Goal: Communication & Community: Answer question/provide support

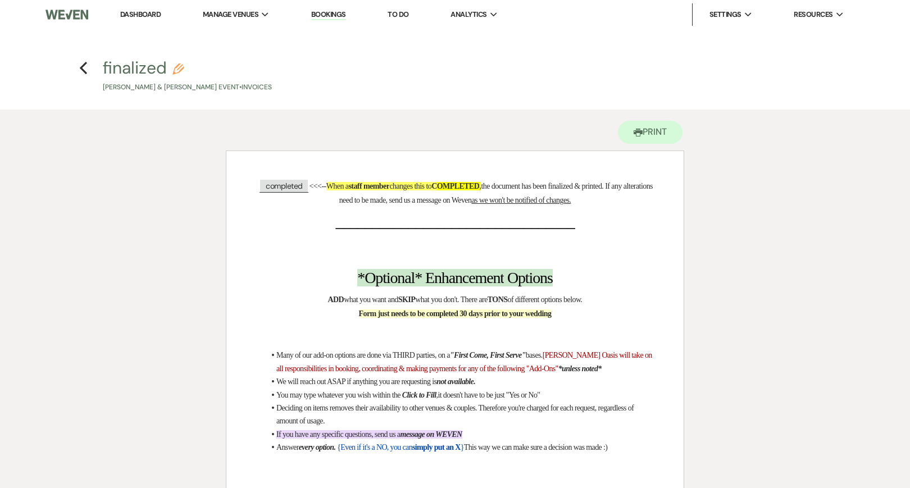
click at [152, 15] on link "Dashboard" at bounding box center [140, 15] width 40 height 10
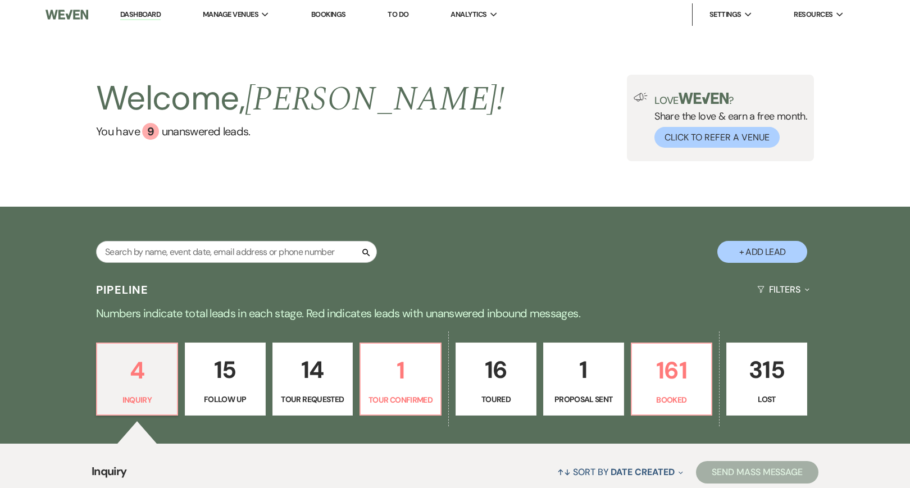
click at [151, 13] on link "Dashboard" at bounding box center [140, 15] width 40 height 11
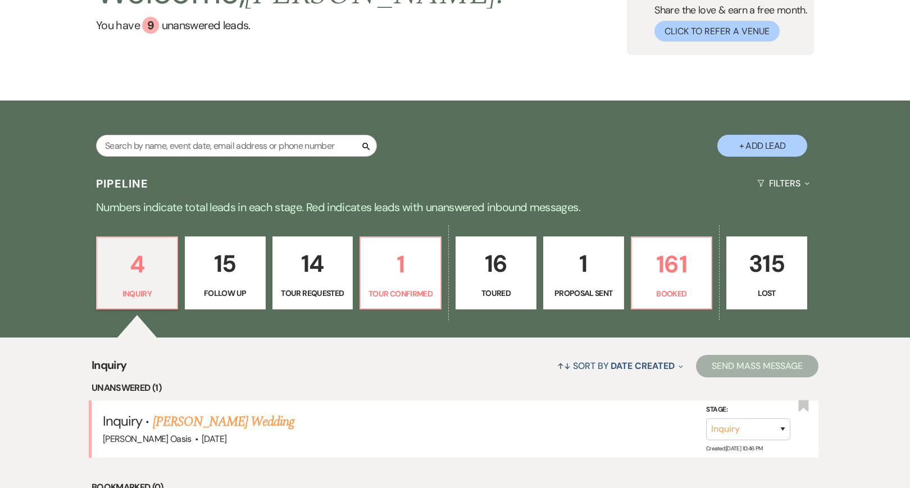
scroll to position [110, 0]
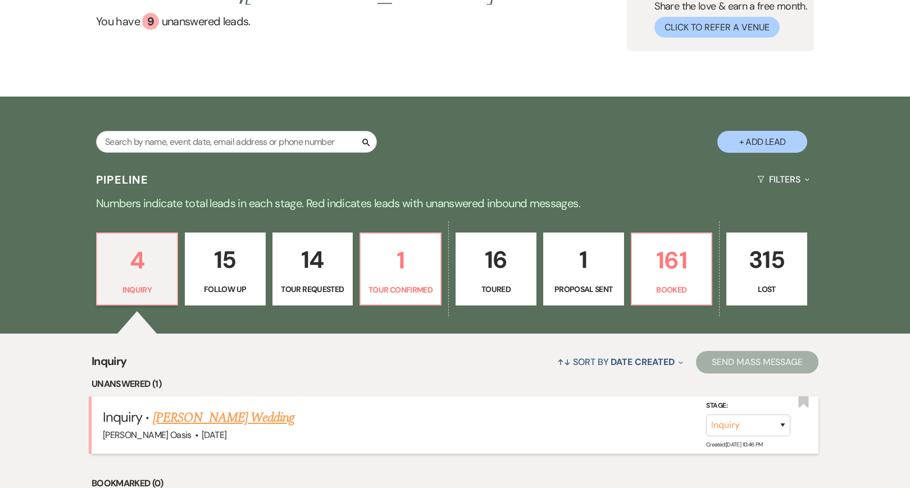
click at [231, 414] on link "[PERSON_NAME] Wedding" at bounding box center [224, 418] width 142 height 20
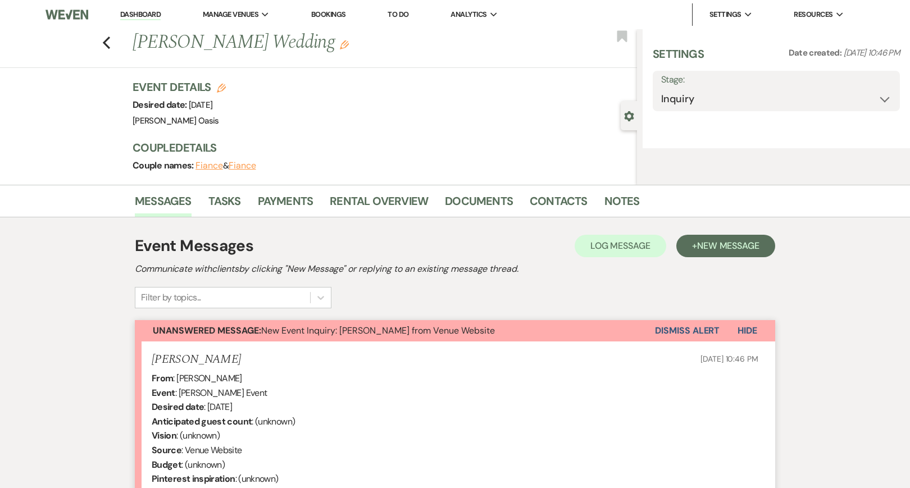
select select "5"
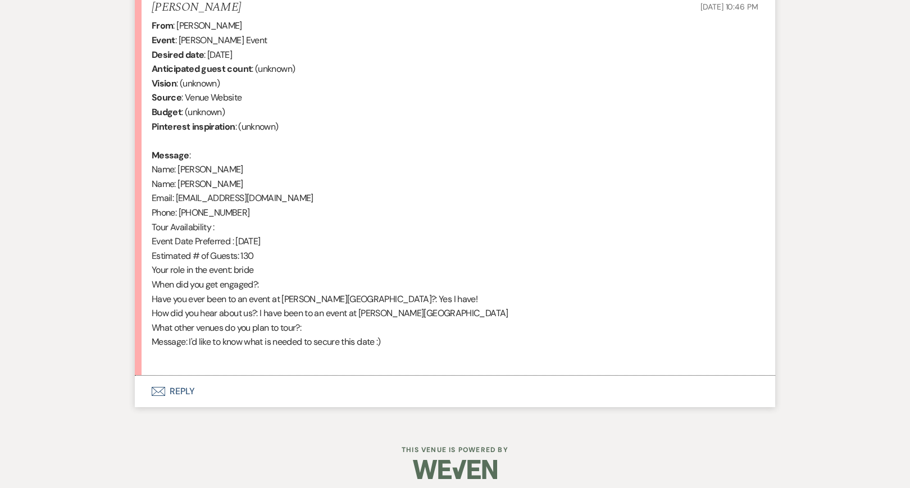
scroll to position [449, 0]
click at [330, 384] on button "Envelope Reply" at bounding box center [455, 391] width 641 height 31
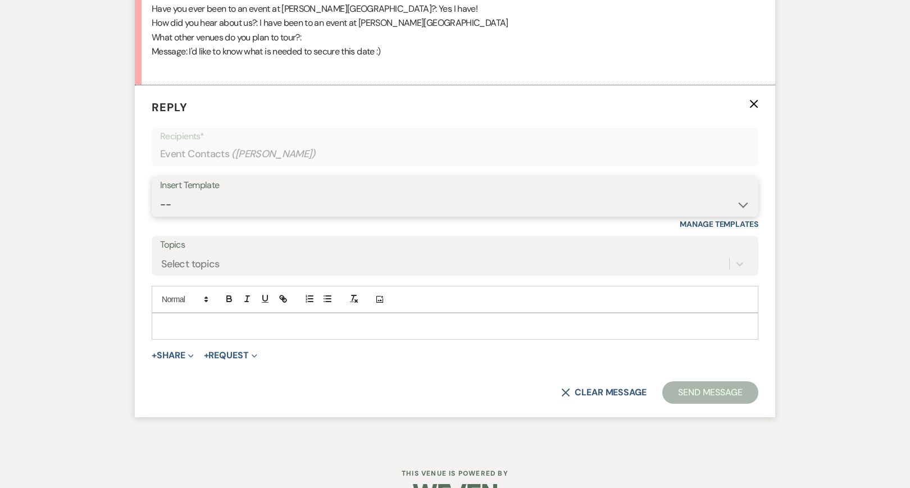
scroll to position [741, 0]
click at [293, 322] on p at bounding box center [455, 326] width 589 height 12
paste div
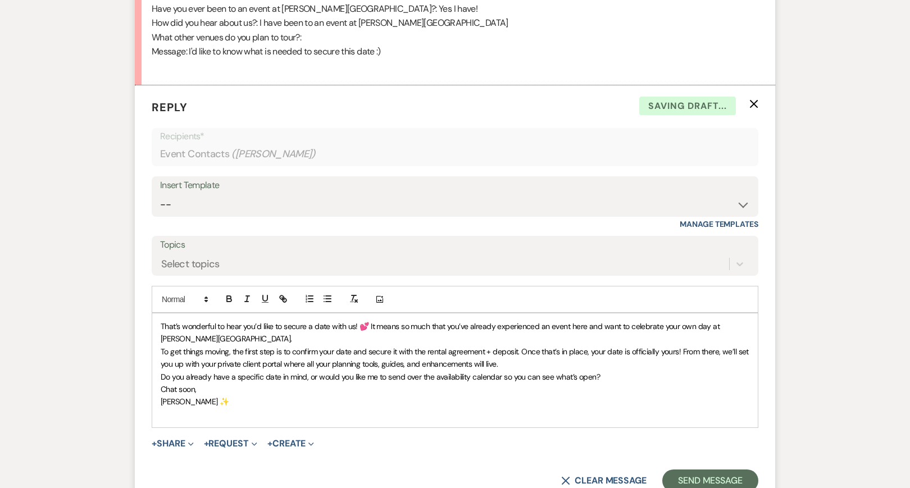
click at [162, 321] on span "That’s wonderful to hear you’d like to secure a date with us! 💕 It means so muc…" at bounding box center [441, 332] width 561 height 22
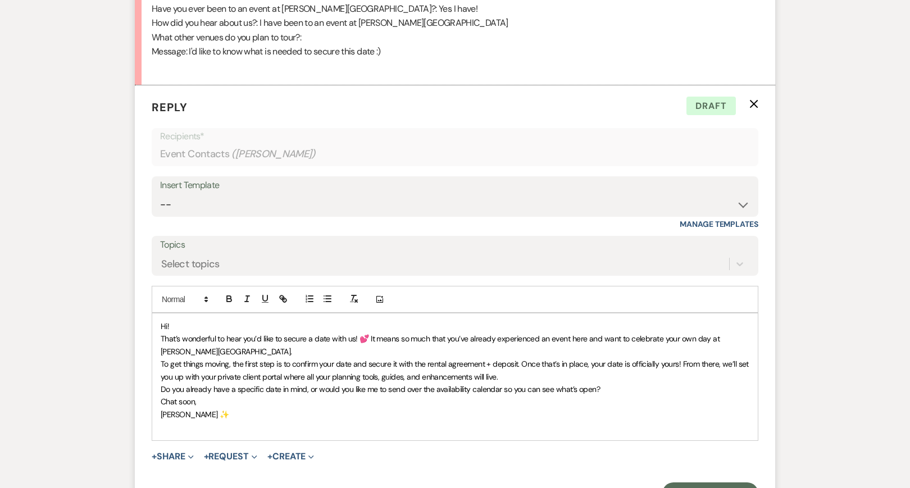
click at [371, 334] on span "﻿ That’s wonderful to hear you’d like to secure a date with us! 💕 It means so m…" at bounding box center [441, 345] width 561 height 22
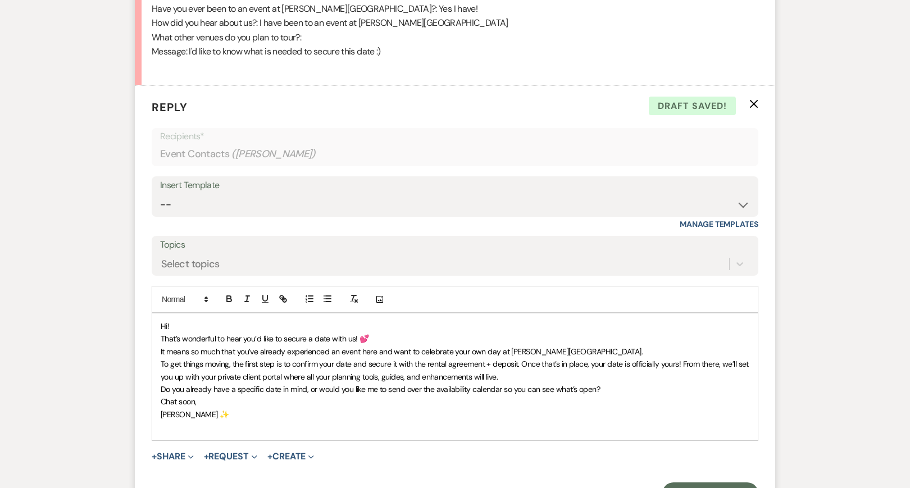
click at [565, 346] on p "﻿ It means so much that you’ve already experienced an event here and want to ce…" at bounding box center [455, 352] width 589 height 12
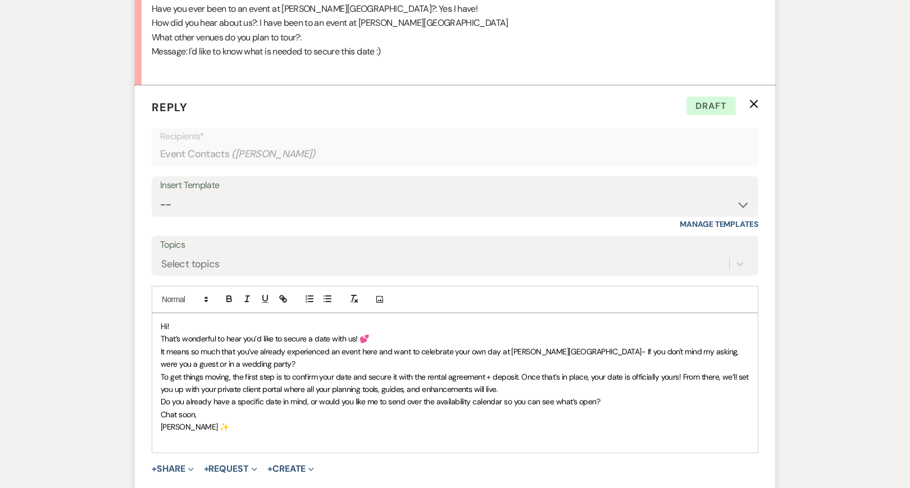
click at [724, 347] on span "It means so much that you’ve already experienced an event here and want to cele…" at bounding box center [451, 358] width 580 height 22
click at [249, 352] on p "It means so much that you’ve already experienced an event here and want to cele…" at bounding box center [455, 356] width 589 height 25
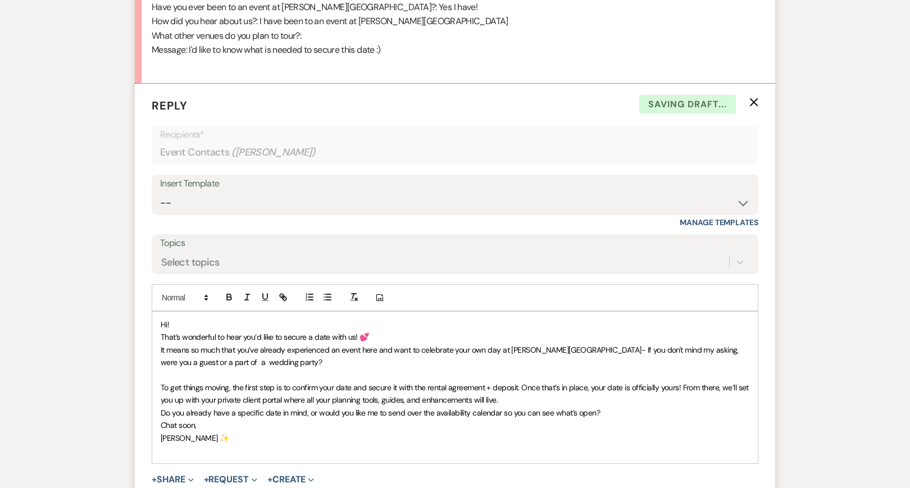
click at [171, 383] on span "To get things moving, the first step is to confirm your date and secure it with…" at bounding box center [456, 394] width 590 height 22
drag, startPoint x: 290, startPoint y: 375, endPoint x: 234, endPoint y: 373, distance: 56.2
click at [234, 383] on span "As far as next steps, get things moving, the first step is to confirm your date…" at bounding box center [452, 394] width 582 height 22
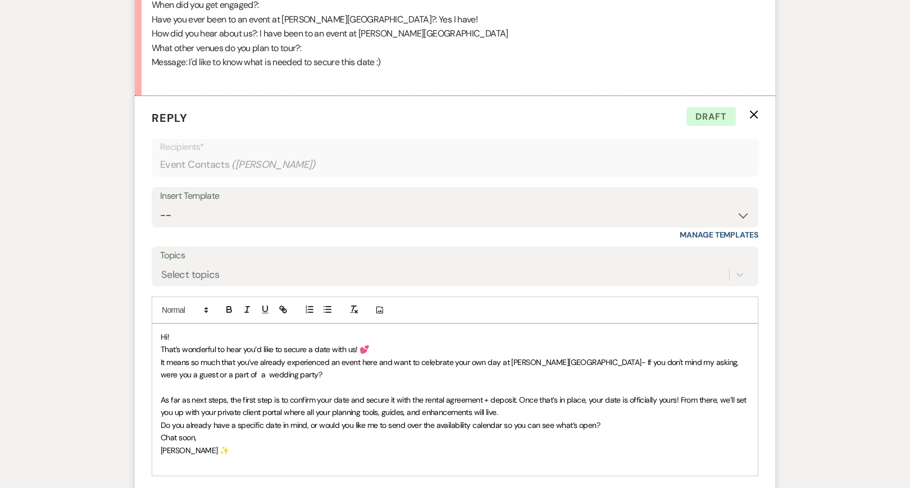
scroll to position [730, 0]
drag, startPoint x: 423, startPoint y: 388, endPoint x: 231, endPoint y: 386, distance: 191.6
click at [231, 395] on span "As far as next steps, the first step is to confirm your date and secure it with…" at bounding box center [455, 406] width 588 height 22
click at [389, 395] on span "As far as next steps, its simply receiving a signed rental agreement + deposit.…" at bounding box center [455, 406] width 589 height 22
click at [530, 405] on p "As far as next steps, its simply receiving a signed rental agreement + the $100…" at bounding box center [455, 406] width 589 height 25
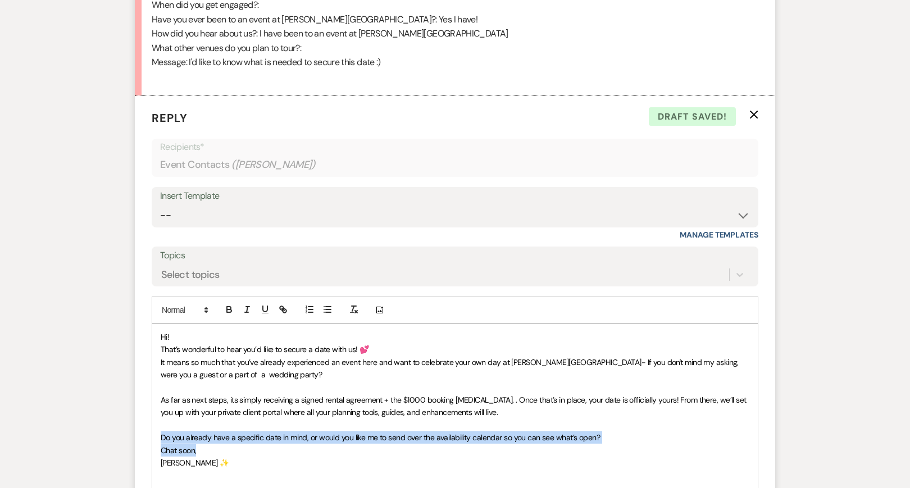
drag, startPoint x: 626, startPoint y: 434, endPoint x: 90, endPoint y: 428, distance: 536.0
click at [90, 428] on div "Messages Tasks Payments Rental Overview Documents Contacts Notes Event Messages…" at bounding box center [455, 74] width 910 height 1045
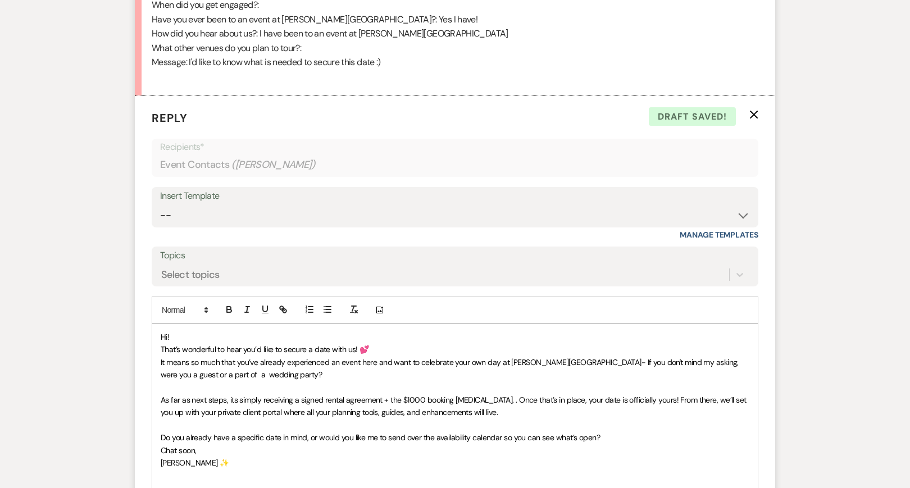
click at [180, 446] on span "Chat soon," at bounding box center [178, 451] width 35 height 10
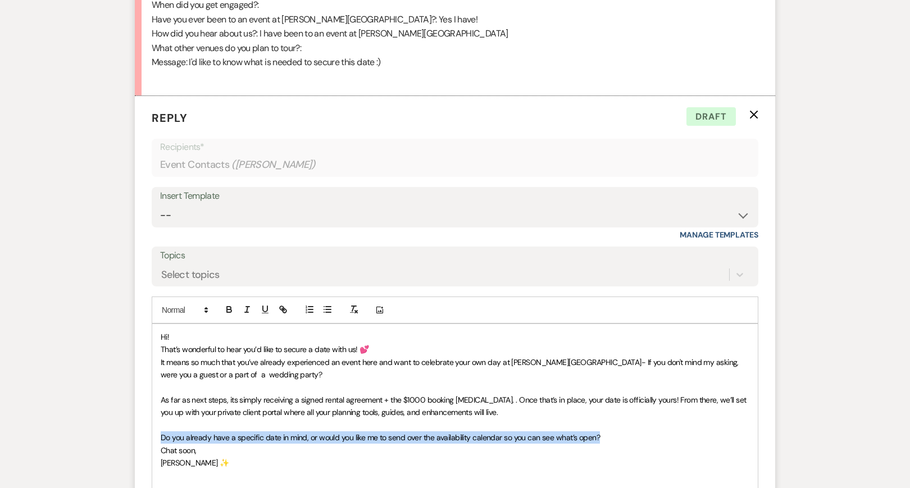
drag, startPoint x: 602, startPoint y: 425, endPoint x: 96, endPoint y: 423, distance: 505.7
click at [96, 423] on div "Messages Tasks Payments Rental Overview Documents Contacts Notes Event Messages…" at bounding box center [455, 74] width 910 height 1045
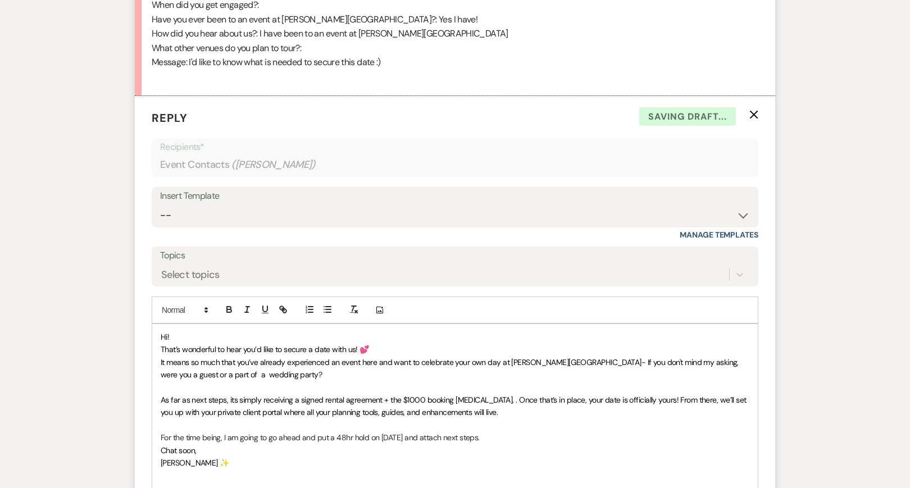
click at [228, 395] on span "As far as next steps, its simply receiving a signed rental agreement + the $100…" at bounding box center [455, 406] width 588 height 22
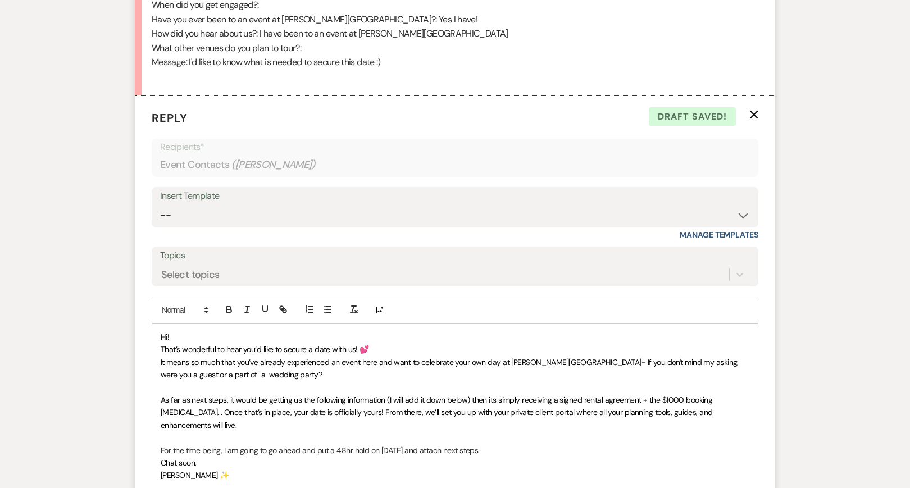
click at [496, 457] on p "Chat soon," at bounding box center [455, 463] width 589 height 12
drag, startPoint x: 488, startPoint y: 424, endPoint x: 387, endPoint y: 423, distance: 101.7
click at [387, 444] on p "For the time being, I am going to go ahead and put a 48hr hold on [DATE] and at…" at bounding box center [455, 450] width 589 height 12
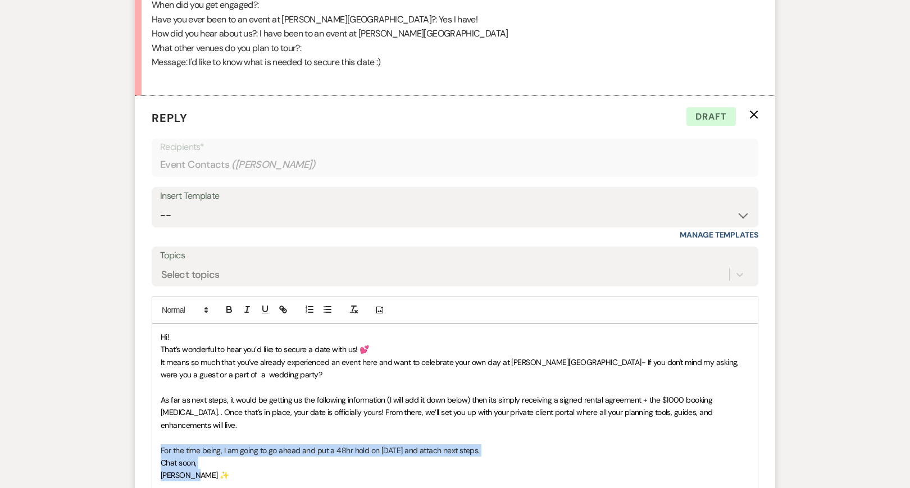
drag, startPoint x: 209, startPoint y: 453, endPoint x: 145, endPoint y: 427, distance: 69.1
click at [145, 427] on form "Reply X Draft Recipients* Event Contacts ( [PERSON_NAME] ) Insert Template -- W…" at bounding box center [455, 338] width 641 height 484
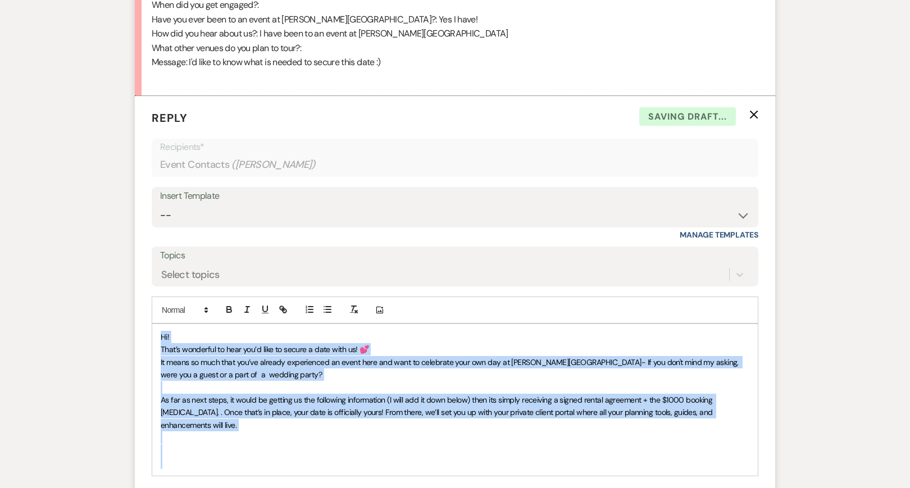
copy div "Hi! That’s wonderful to hear you’d like to secure a date with us! 💕 It means so…"
select select "2593"
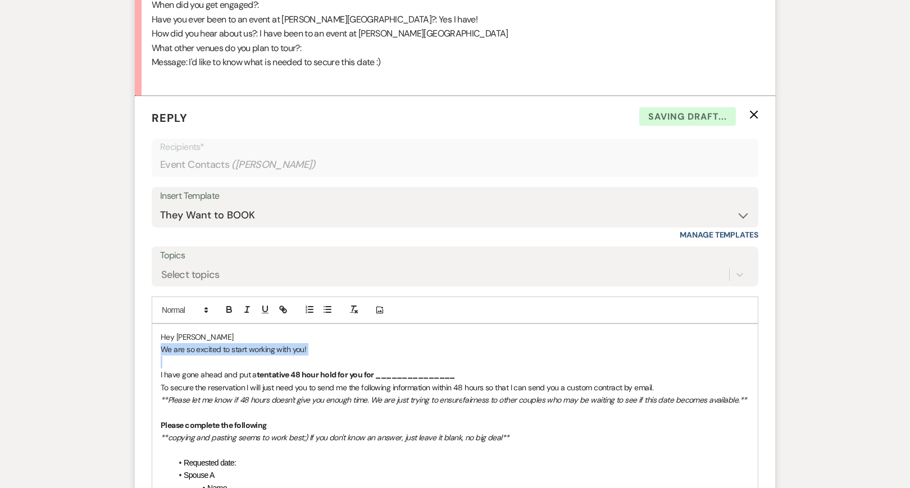
drag, startPoint x: 347, startPoint y: 347, endPoint x: 157, endPoint y: 339, distance: 190.1
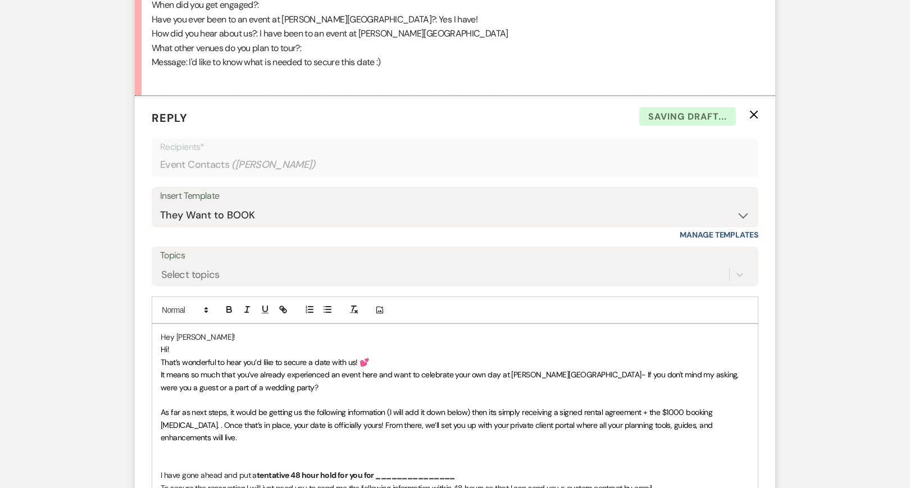
drag, startPoint x: 170, startPoint y: 341, endPoint x: 132, endPoint y: 340, distance: 38.2
click at [131, 340] on div "Messages Tasks Payments Rental Overview Documents Contacts Notes Event Messages…" at bounding box center [455, 320] width 910 height 1536
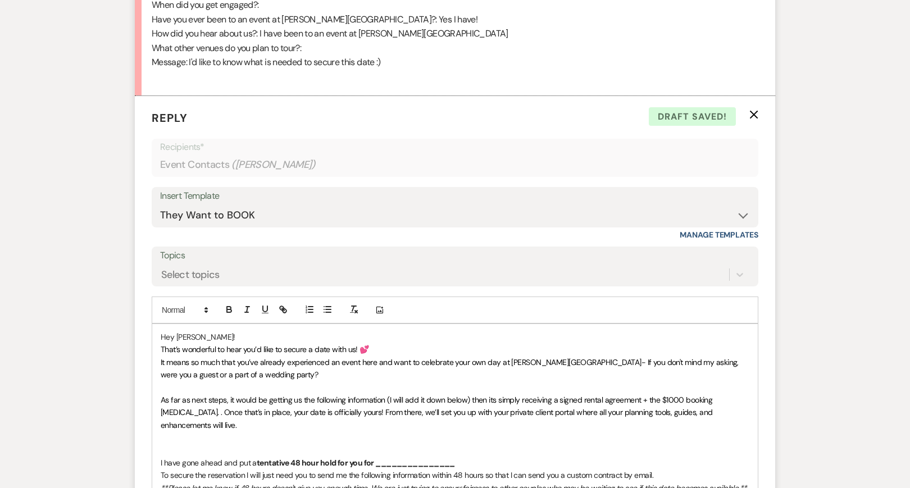
click at [170, 444] on p at bounding box center [455, 450] width 589 height 12
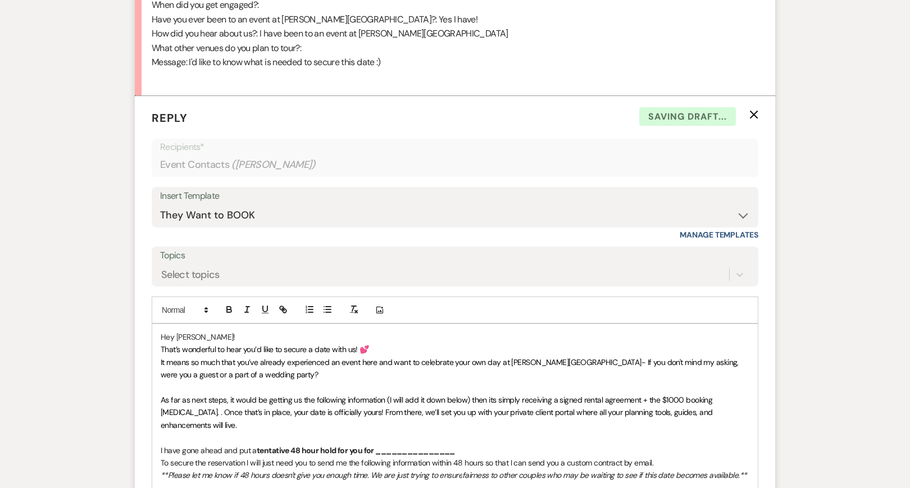
drag, startPoint x: 443, startPoint y: 420, endPoint x: 378, endPoint y: 419, distance: 65.2
click at [378, 444] on p "I have gone ahead and put a tentative 48 hour hold for you for _______________" at bounding box center [455, 450] width 589 height 12
click at [232, 305] on icon "button" at bounding box center [229, 310] width 10 height 10
drag, startPoint x: 461, startPoint y: 425, endPoint x: 684, endPoint y: 426, distance: 222.5
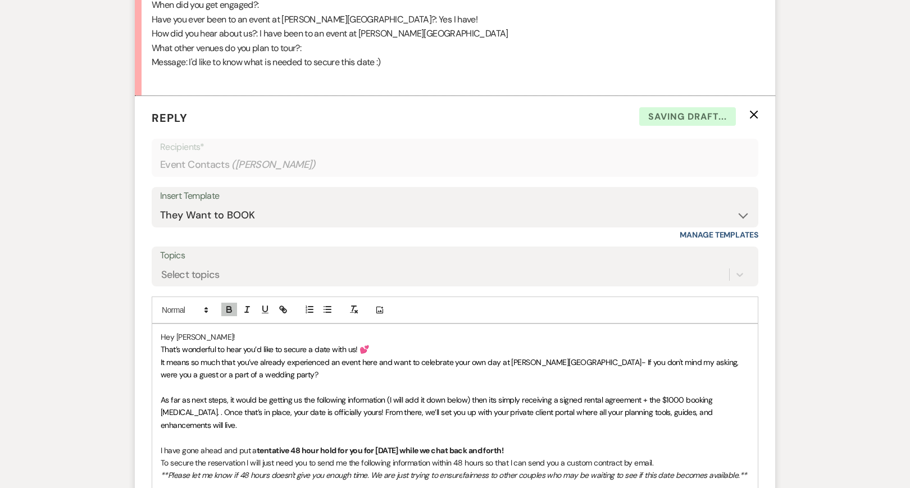
click at [684, 444] on p "I have gone ahead and put a tentative 48 hour hold for you for [DATE] while we …" at bounding box center [455, 450] width 589 height 12
click at [230, 305] on icon "button" at bounding box center [229, 310] width 10 height 10
click at [261, 344] on span "That’s wonderful to hear you’d like to secure a date with us! 💕" at bounding box center [265, 349] width 208 height 10
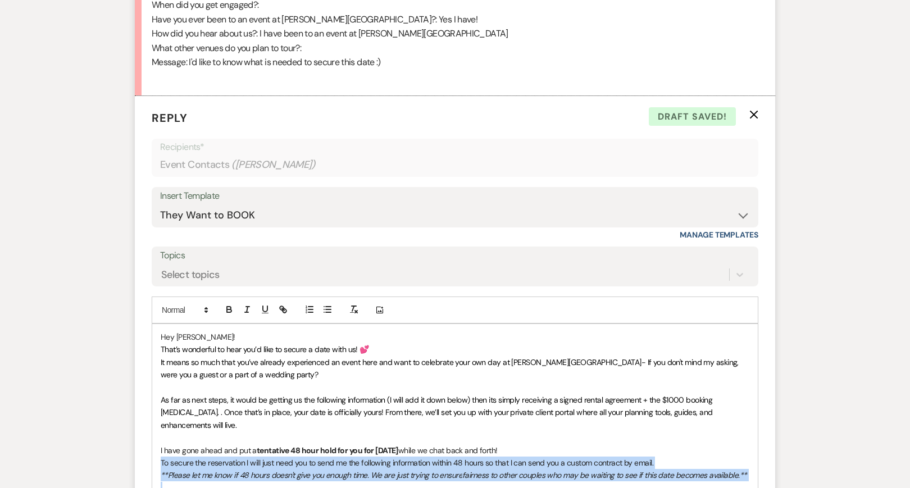
drag, startPoint x: 164, startPoint y: 461, endPoint x: 153, endPoint y: 441, distance: 22.4
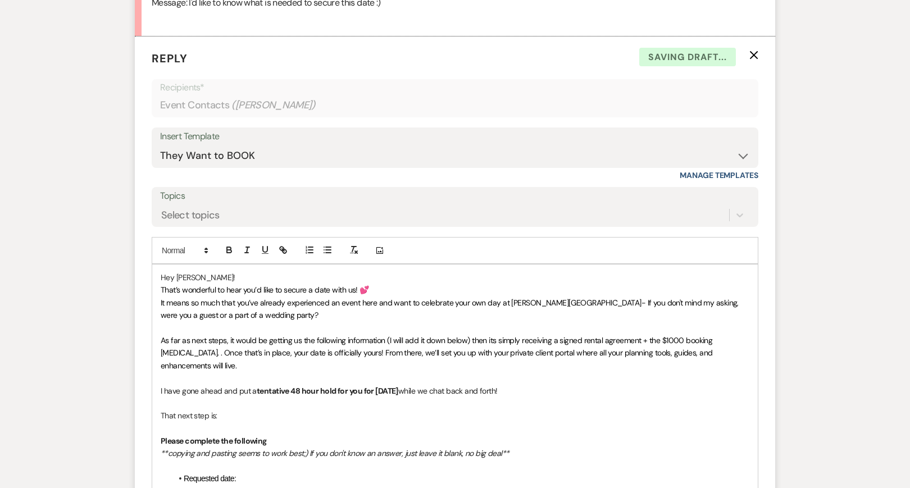
scroll to position [789, 0]
drag, startPoint x: 221, startPoint y: 415, endPoint x: 121, endPoint y: 415, distance: 100.6
click at [121, 415] on div "Messages Tasks Payments Rental Overview Documents Contacts Notes Event Messages…" at bounding box center [455, 248] width 910 height 1510
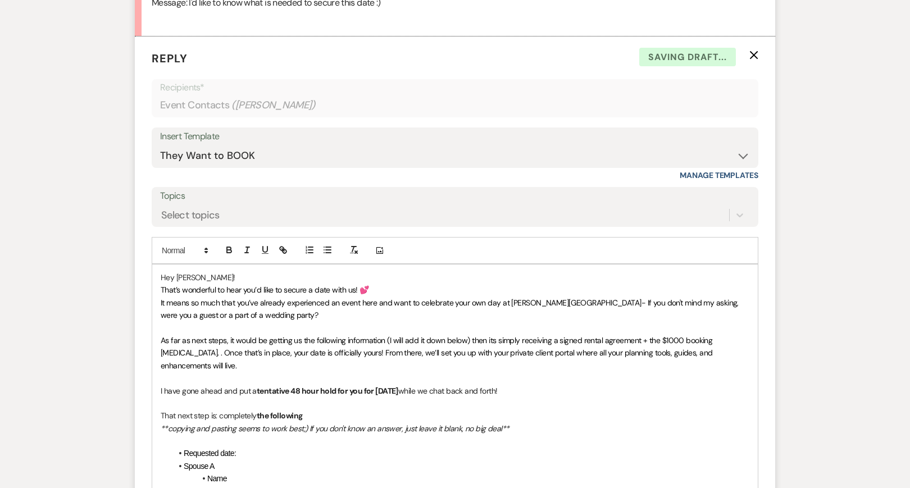
drag, startPoint x: 306, startPoint y: 387, endPoint x: 213, endPoint y: 388, distance: 93.3
click at [213, 410] on p "That next step is: completely the following" at bounding box center [455, 416] width 589 height 12
click at [230, 245] on icon "button" at bounding box center [229, 250] width 10 height 10
click at [219, 410] on p "That next step is: completely the following" at bounding box center [455, 416] width 589 height 12
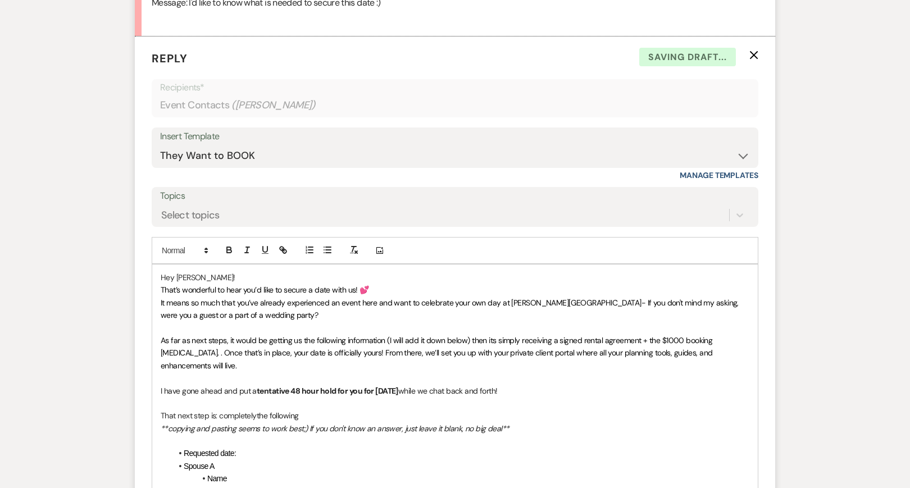
click at [219, 410] on p "That next step is: completely the following" at bounding box center [455, 416] width 589 height 12
click at [310, 410] on p "That next step is: completely the following" at bounding box center [455, 416] width 589 height 12
click at [218, 410] on p "That next step is: completely the following:" at bounding box center [455, 416] width 589 height 12
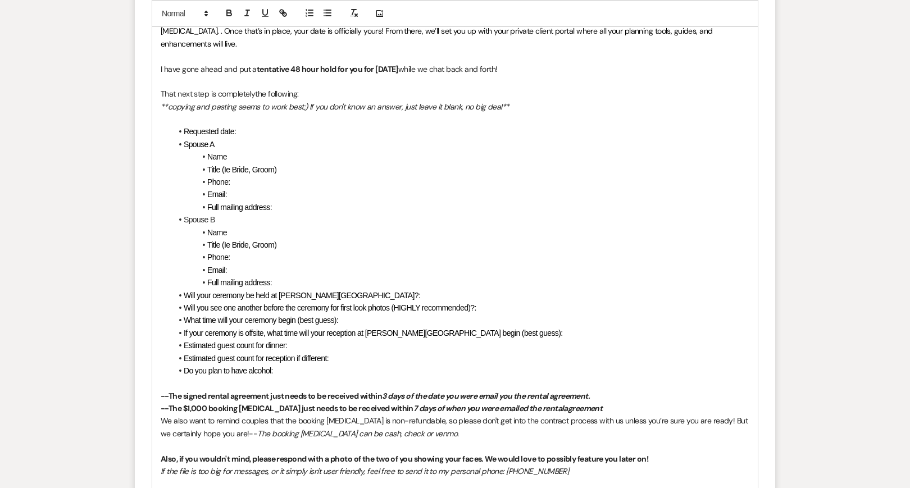
scroll to position [1116, 0]
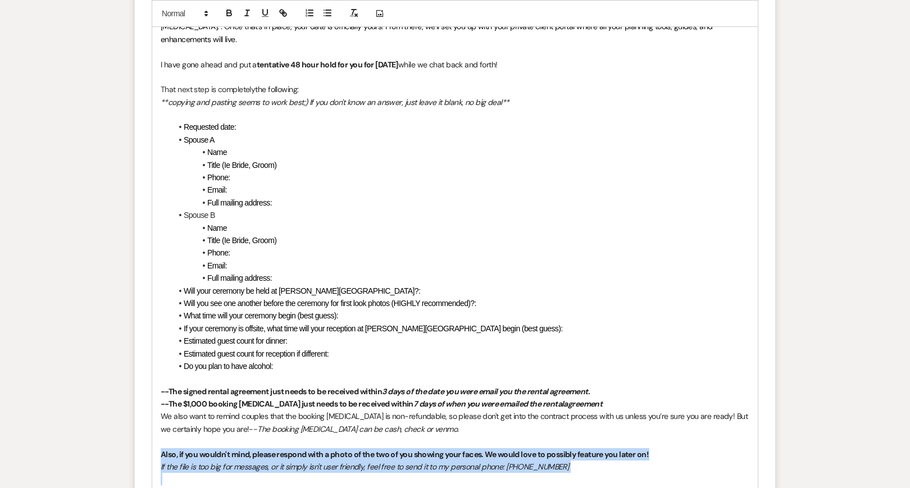
drag, startPoint x: 175, startPoint y: 444, endPoint x: 146, endPoint y: 423, distance: 36.6
click at [146, 423] on form "Reply X Draft saved! Recipients* Event Contacts ( [PERSON_NAME] ) Insert Templa…" at bounding box center [455, 165] width 641 height 911
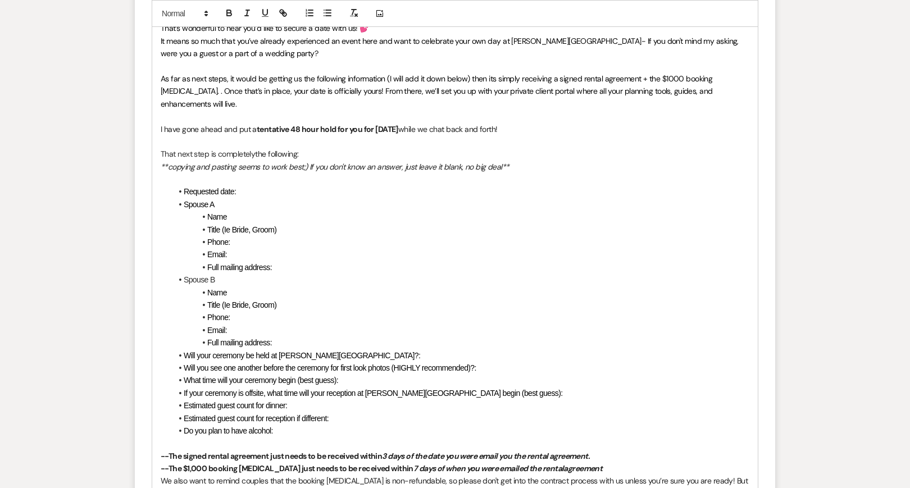
scroll to position [1221, 0]
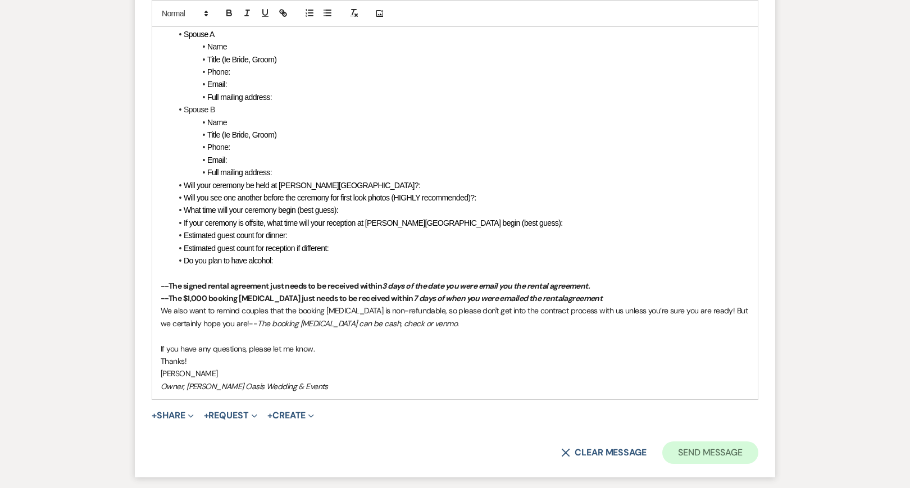
click at [705, 442] on button "Send Message" at bounding box center [710, 453] width 96 height 22
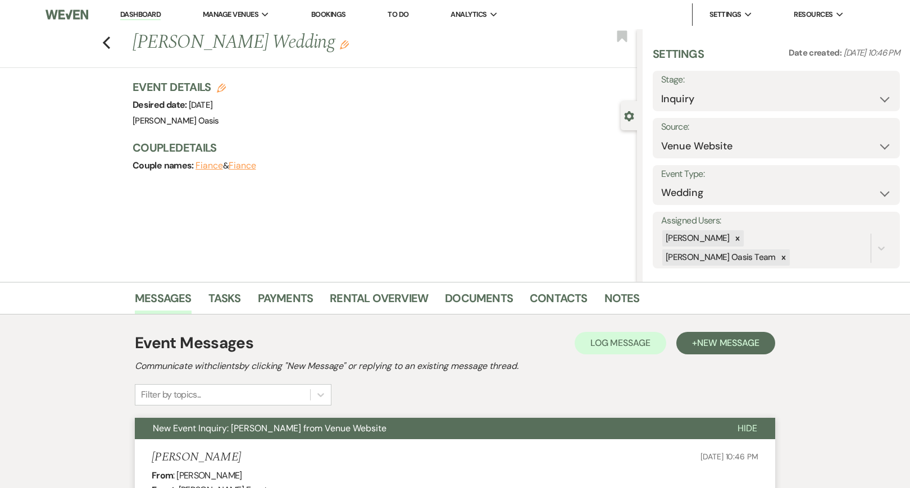
scroll to position [0, 0]
select select "6"
click at [878, 94] on button "Save" at bounding box center [874, 91] width 52 height 22
click at [147, 13] on link "Dashboard" at bounding box center [140, 15] width 40 height 11
select select "6"
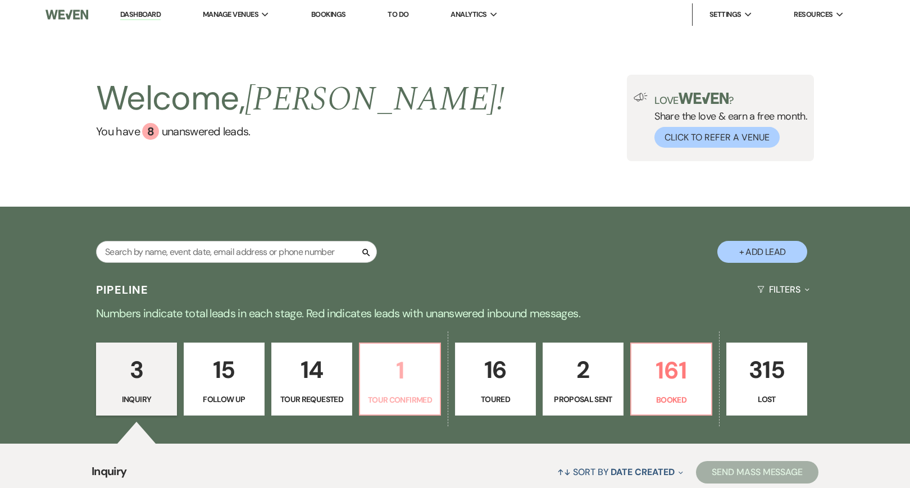
click at [413, 368] on p "1" at bounding box center [400, 371] width 66 height 38
select select "4"
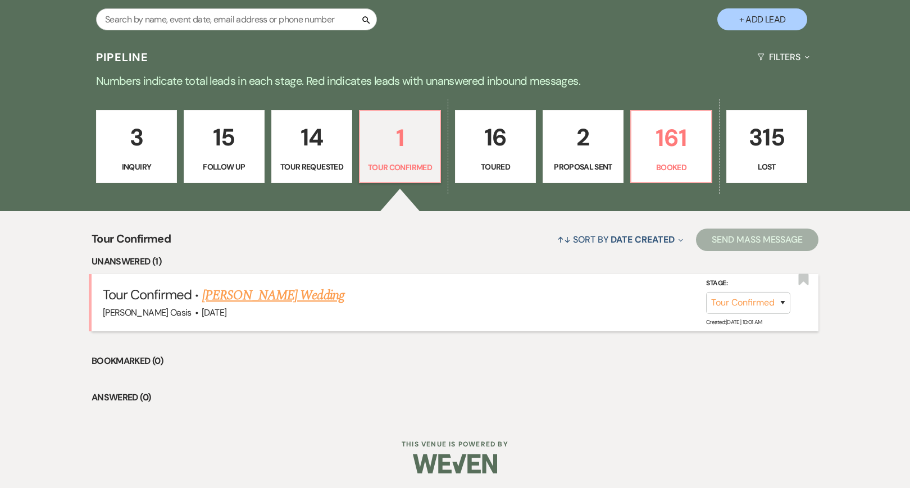
scroll to position [232, 0]
click at [303, 302] on link "[PERSON_NAME] Wedding" at bounding box center [273, 296] width 142 height 20
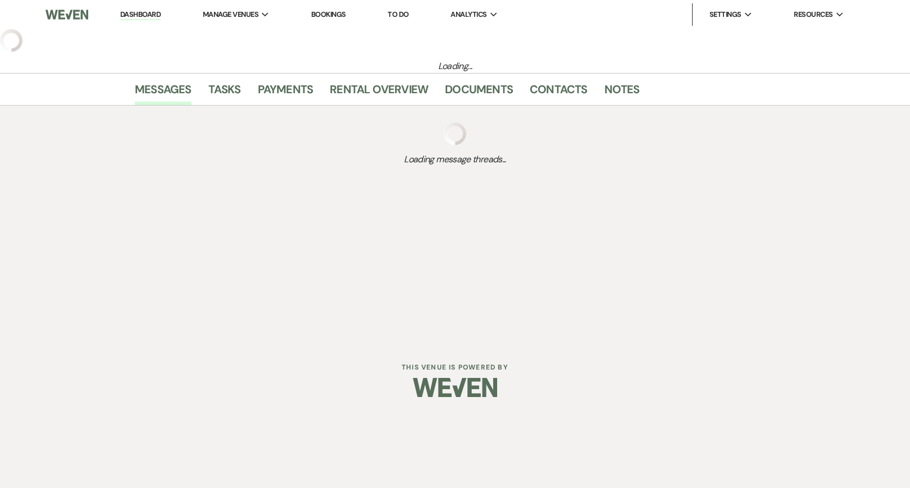
select select "4"
select select "5"
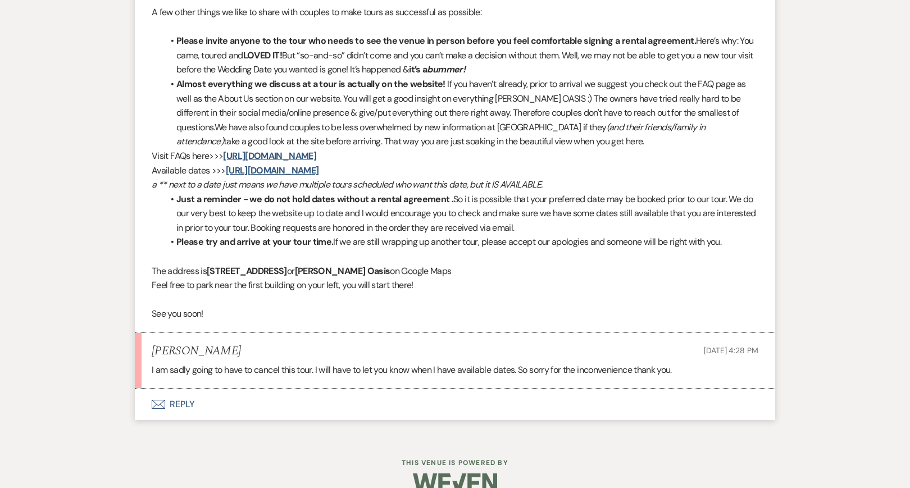
scroll to position [1125, 0]
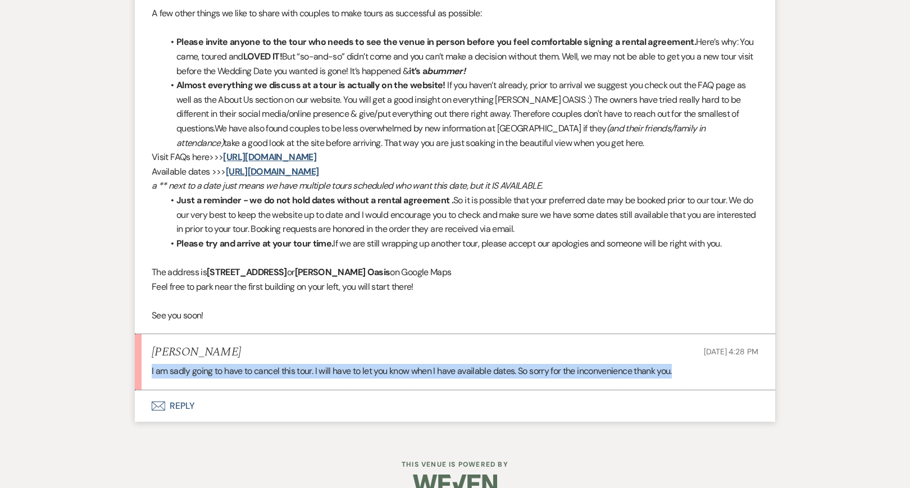
drag, startPoint x: 691, startPoint y: 350, endPoint x: 116, endPoint y: 349, distance: 574.2
copy p "I am sadly going to have to cancel this tour. I will have to let you know when …"
click at [272, 390] on button "Envelope Reply" at bounding box center [455, 405] width 641 height 31
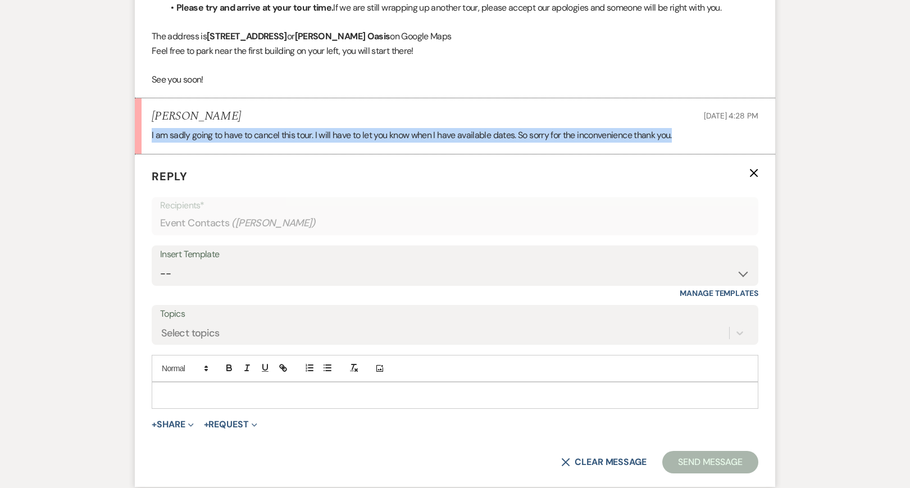
scroll to position [1416, 0]
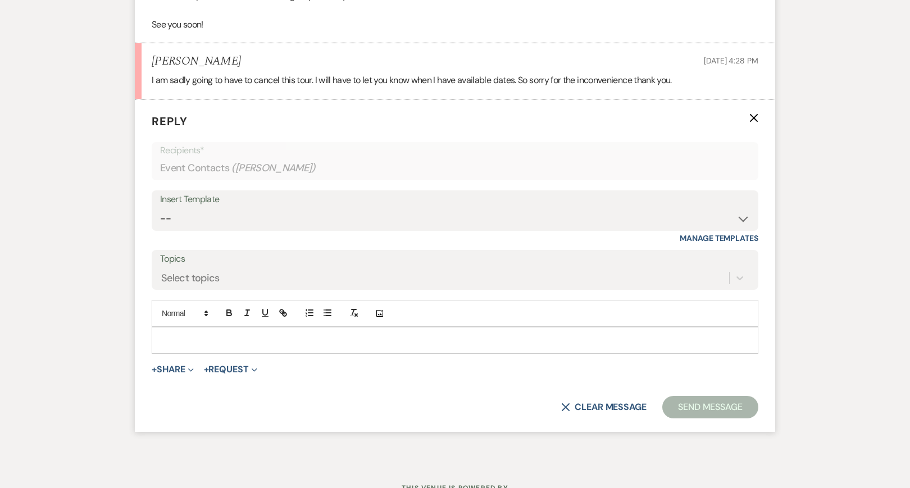
click at [312, 334] on p at bounding box center [455, 340] width 589 height 12
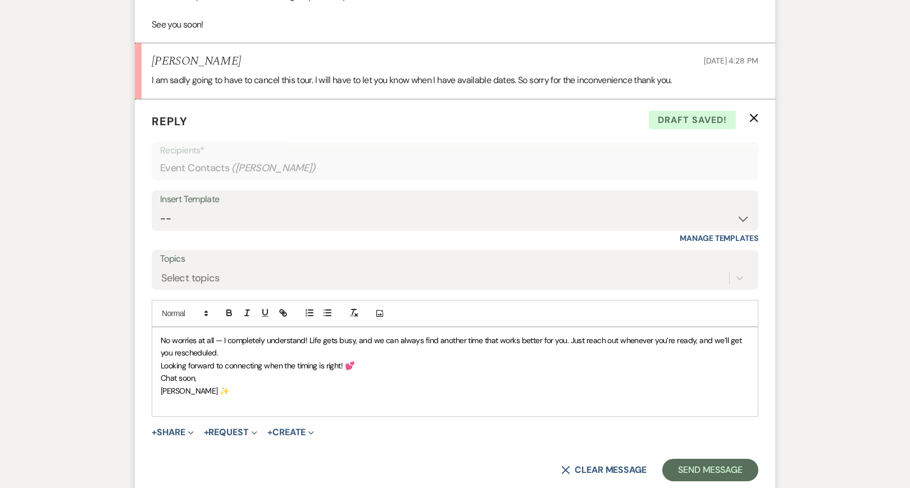
click at [220, 334] on p "No worries at all — I completely understand! Life gets busy, and we can always …" at bounding box center [455, 346] width 589 height 25
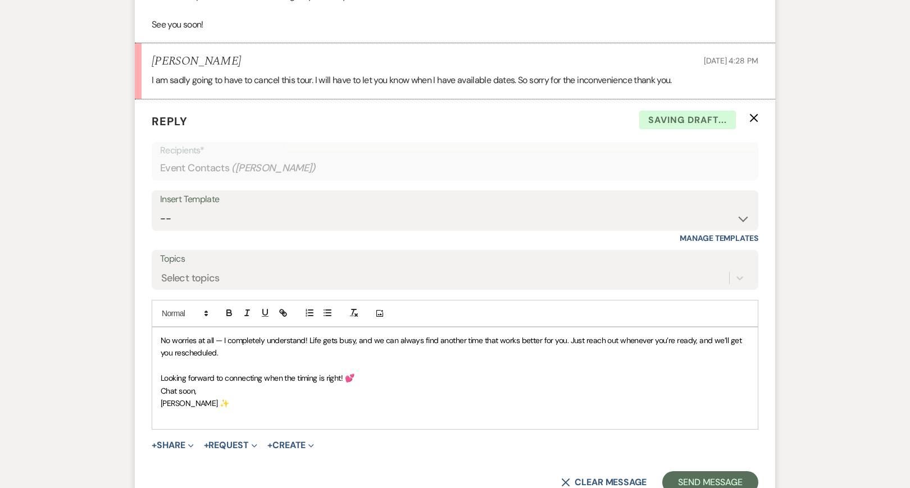
click at [375, 372] on p "Looking forward to connecting when the timing is right! 💕" at bounding box center [455, 378] width 589 height 12
click at [221, 385] on p "Chat soon," at bounding box center [455, 391] width 589 height 12
click at [217, 397] on p "[PERSON_NAME] ✨" at bounding box center [455, 403] width 589 height 12
click at [694, 471] on button "Send Message" at bounding box center [710, 482] width 96 height 22
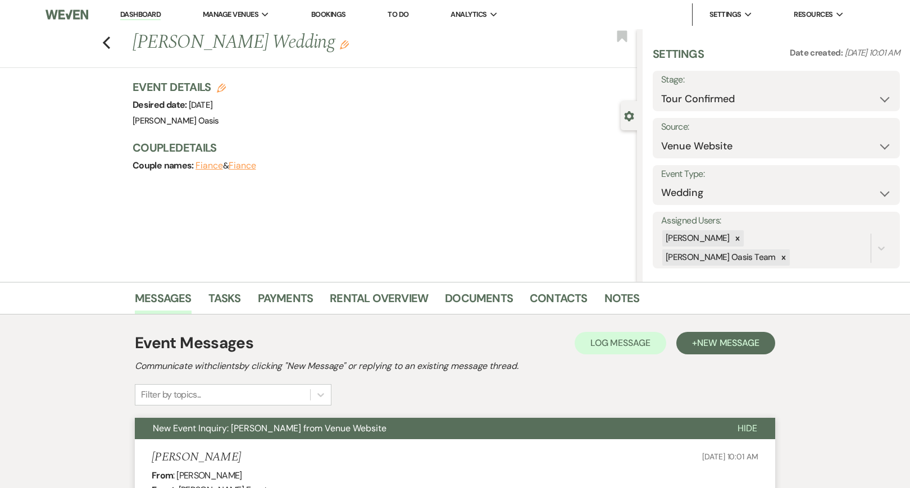
scroll to position [0, 0]
select select "9"
click at [866, 90] on button "Save" at bounding box center [874, 91] width 52 height 22
click at [122, 8] on li "Dashboard" at bounding box center [141, 14] width 52 height 22
click at [125, 14] on link "Dashboard" at bounding box center [140, 15] width 40 height 11
